Goal: Task Accomplishment & Management: Manage account settings

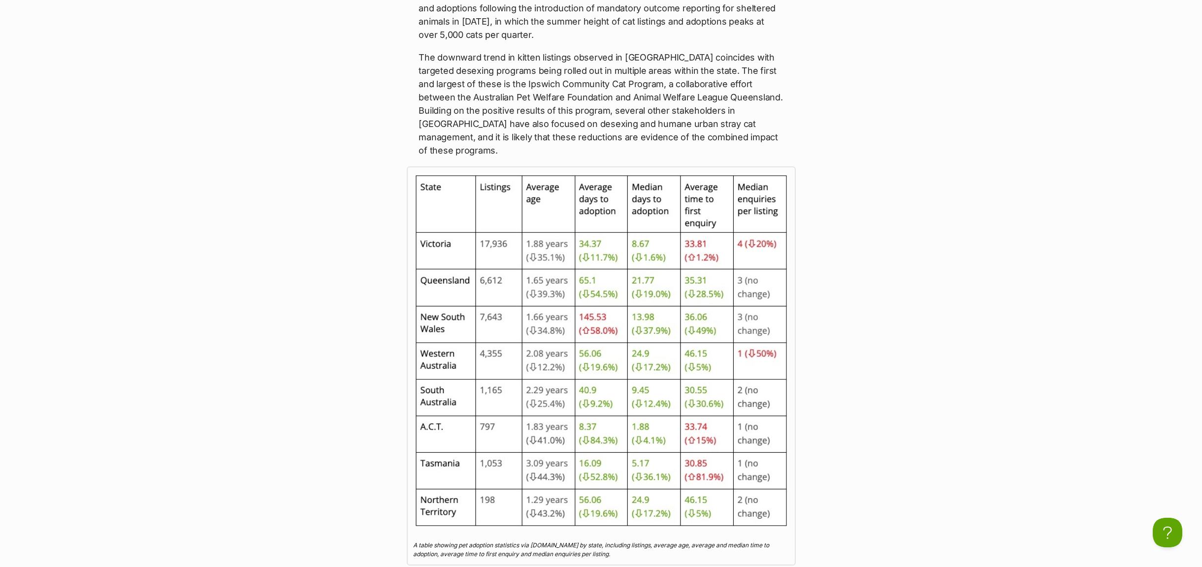
scroll to position [2807, 0]
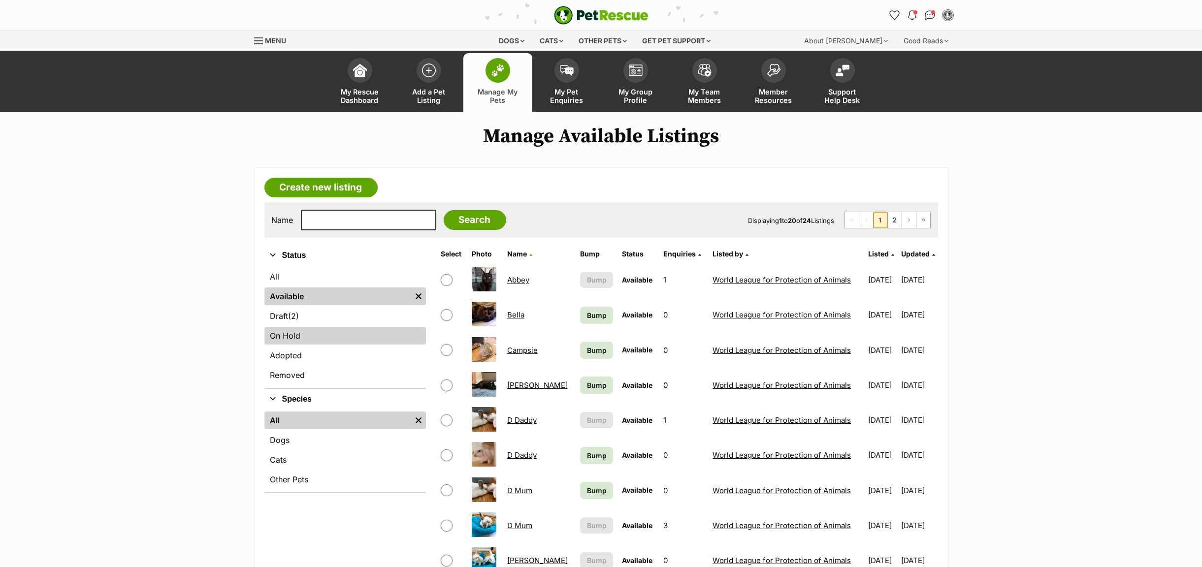
click at [295, 338] on link "On Hold" at bounding box center [344, 336] width 161 height 18
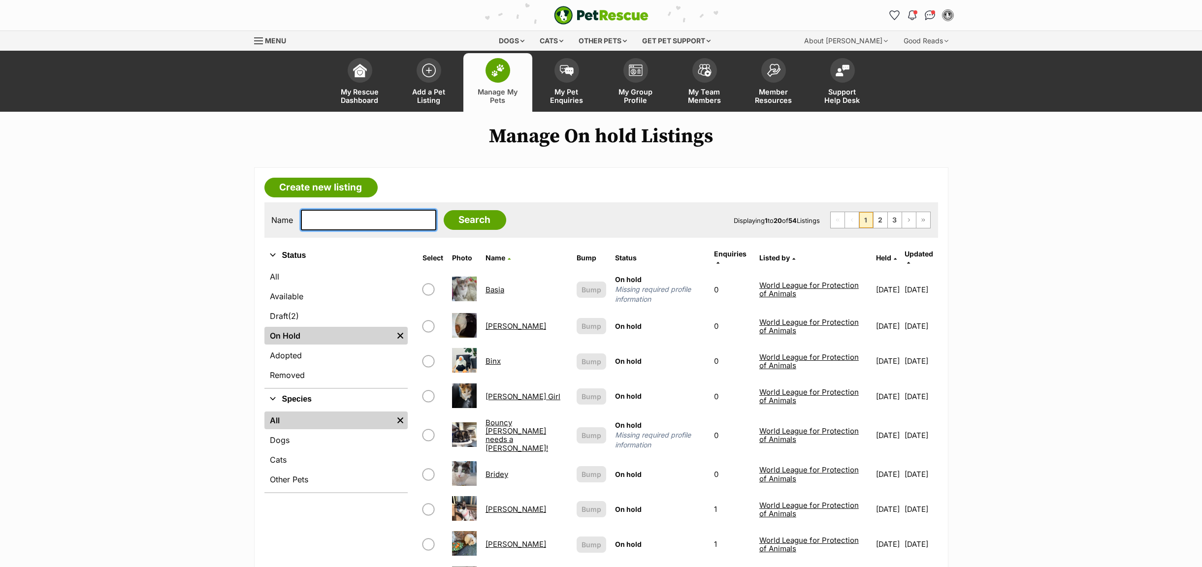
drag, startPoint x: 0, startPoint y: 0, endPoint x: 330, endPoint y: 224, distance: 398.5
click at [330, 224] on input "text" at bounding box center [368, 220] width 135 height 21
type input "roxy"
click at [455, 225] on input "Search" at bounding box center [475, 220] width 63 height 20
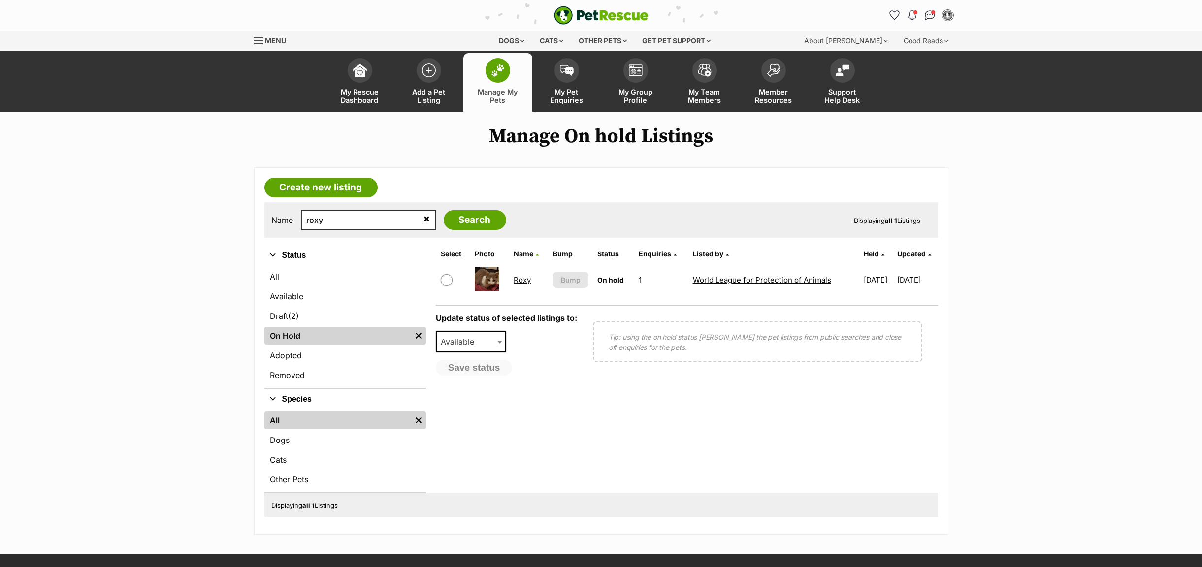
click at [516, 280] on link "Roxy" at bounding box center [522, 279] width 17 height 9
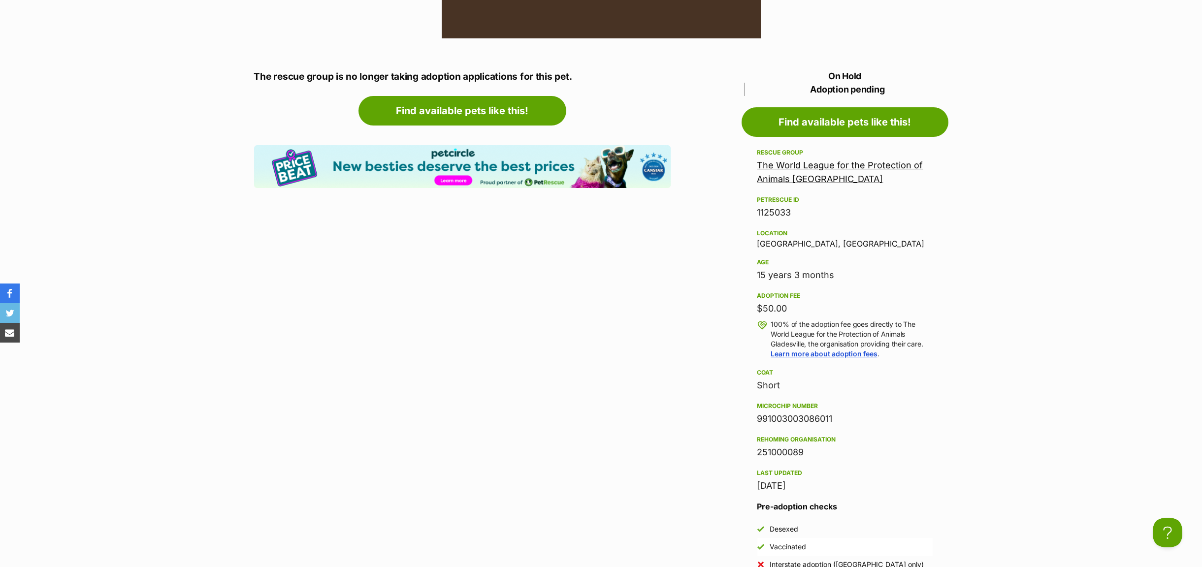
scroll to position [886, 0]
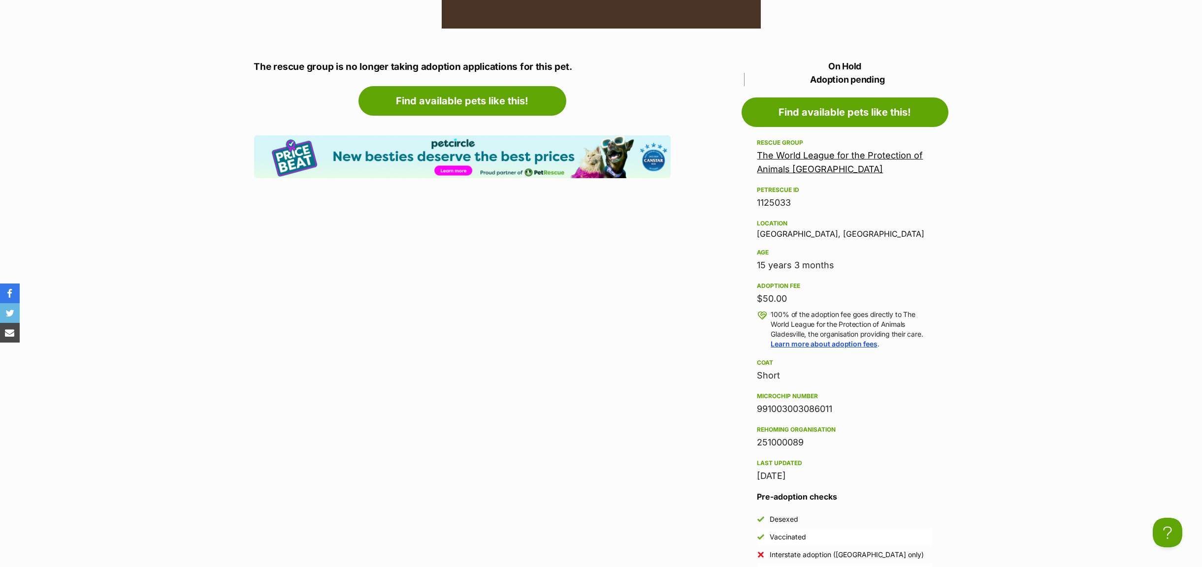
drag, startPoint x: 835, startPoint y: 407, endPoint x: 758, endPoint y: 407, distance: 77.3
click at [758, 407] on div "991003003086011" at bounding box center [844, 409] width 175 height 14
copy div "991003003086011"
